Goal: Transaction & Acquisition: Subscribe to service/newsletter

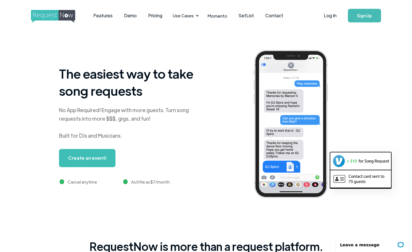
click at [98, 158] on link "Create an event!" at bounding box center [87, 158] width 57 height 18
click at [151, 17] on link "Pricing" at bounding box center [156, 16] width 26 height 18
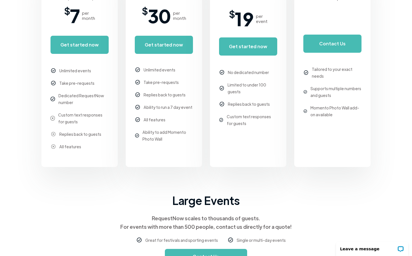
scroll to position [173, 0]
